Goal: Transaction & Acquisition: Purchase product/service

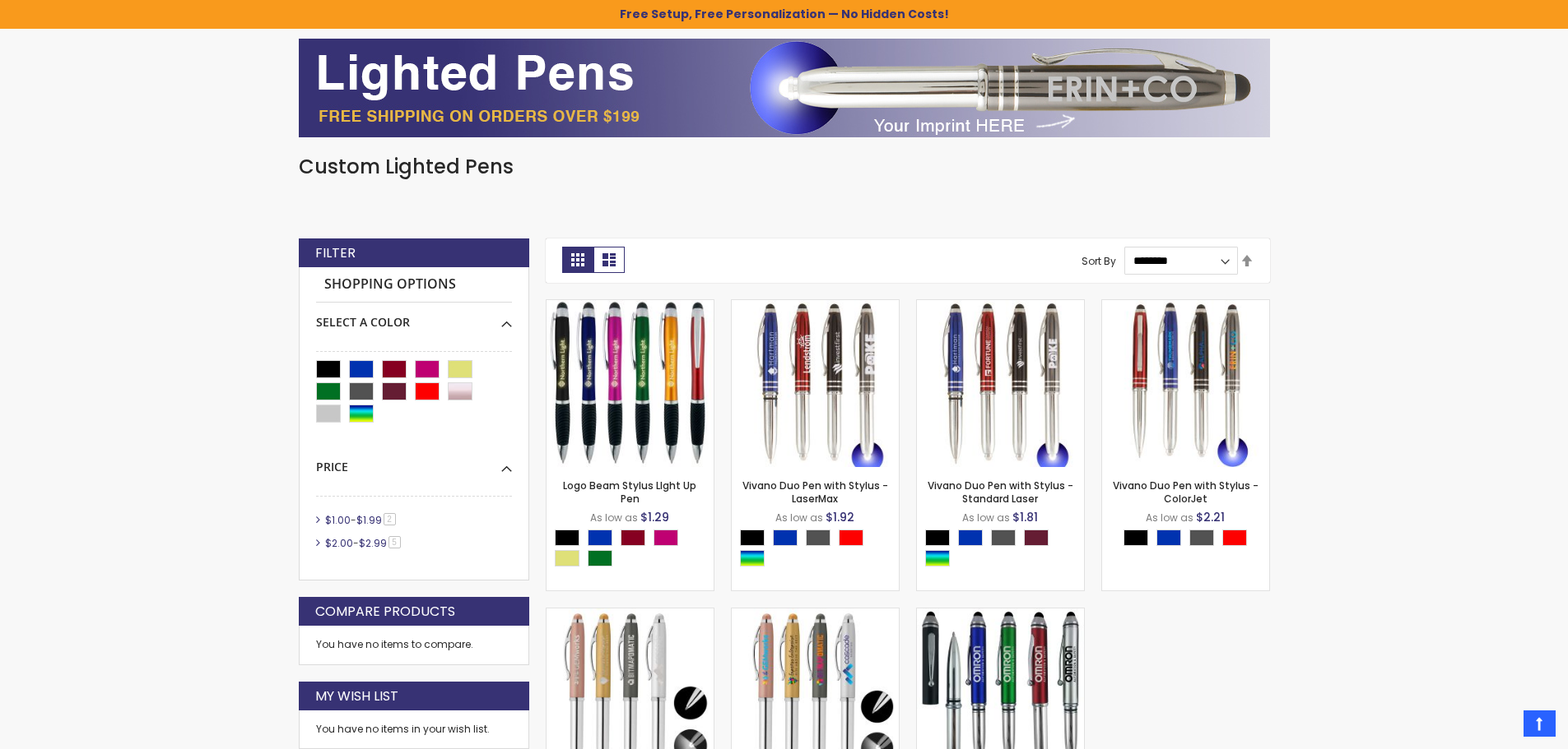
scroll to position [246, 0]
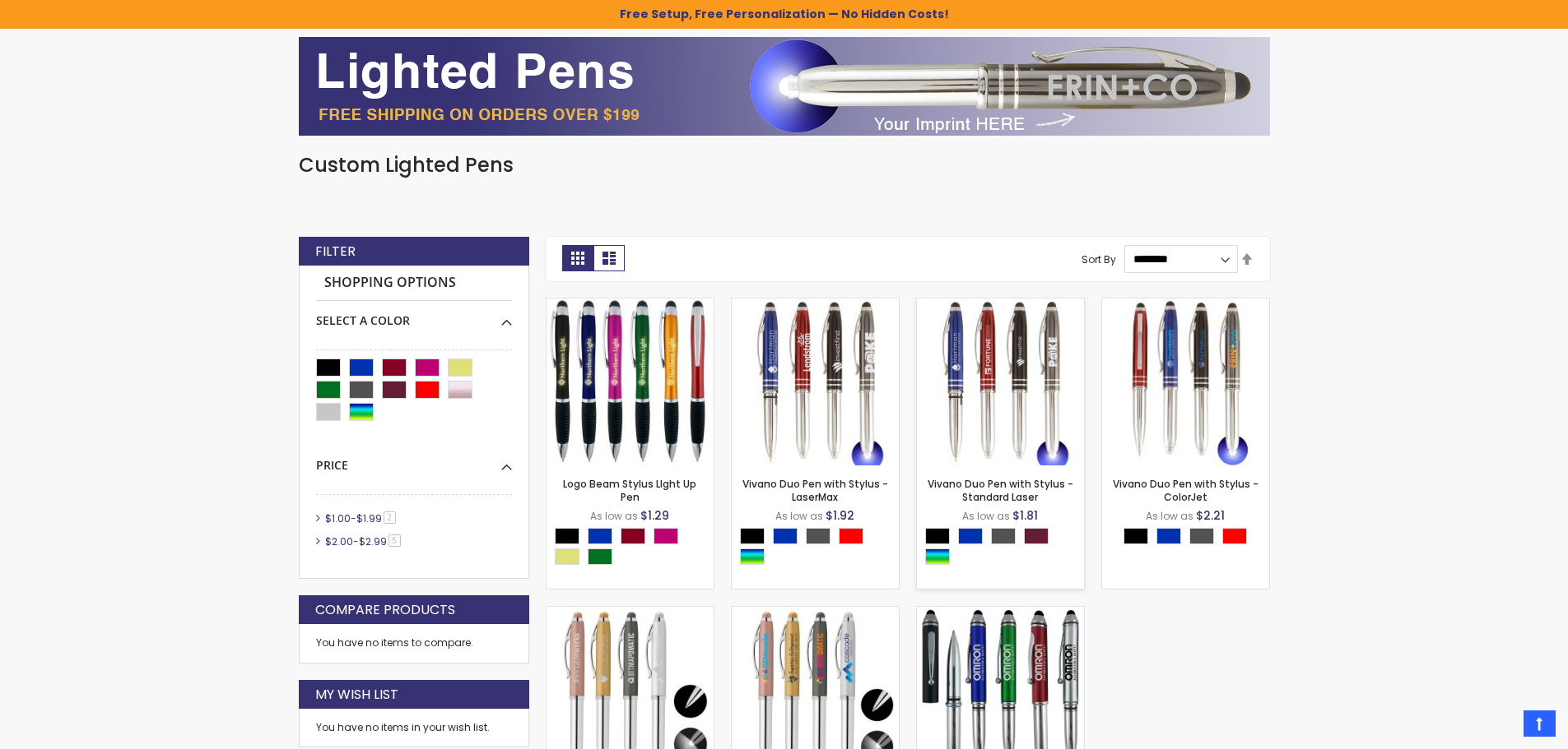
click at [1055, 364] on img at bounding box center [1000, 382] width 167 height 167
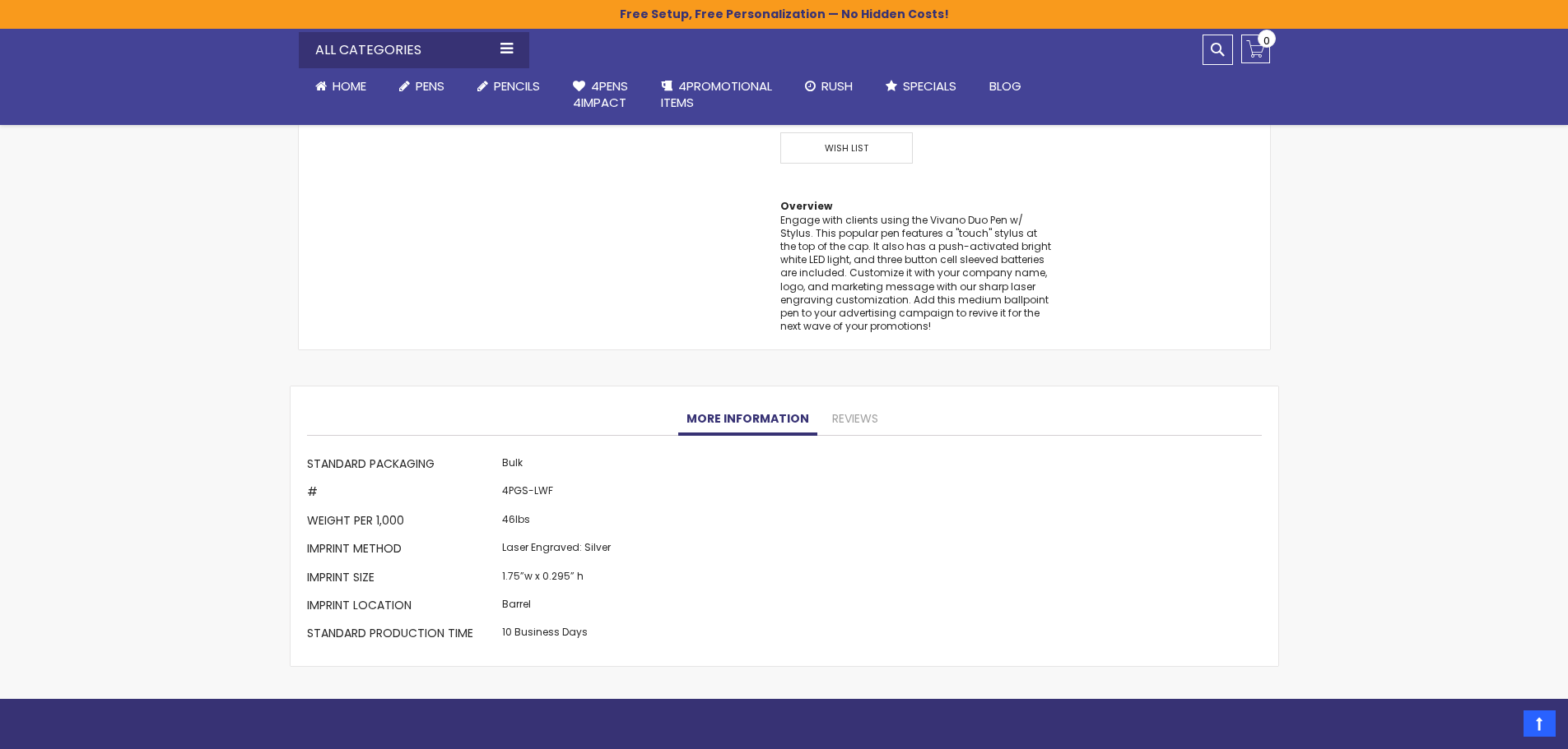
scroll to position [1316, 0]
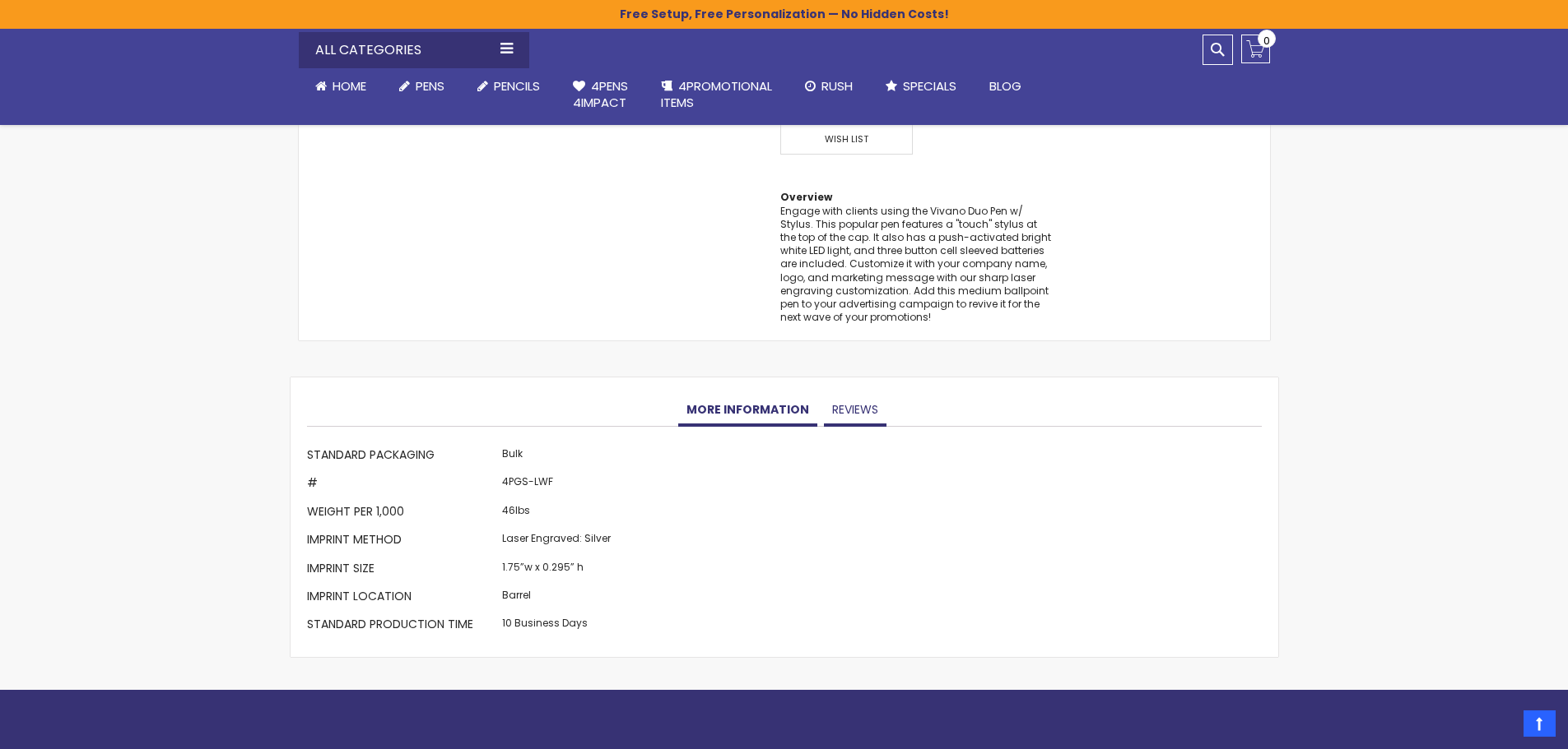
click at [861, 402] on link "Reviews" at bounding box center [855, 410] width 62 height 33
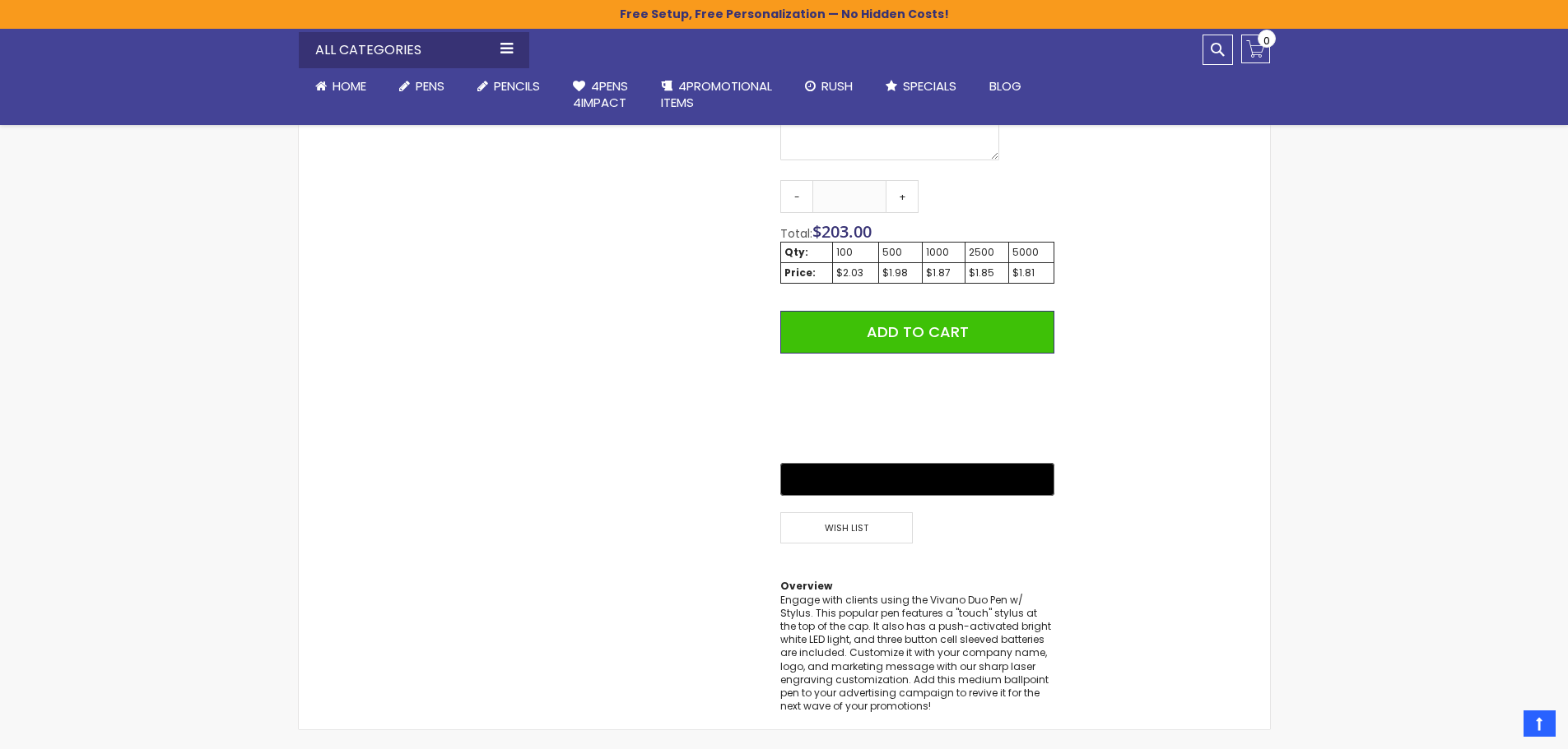
scroll to position [723, 0]
